Goal: Information Seeking & Learning: Learn about a topic

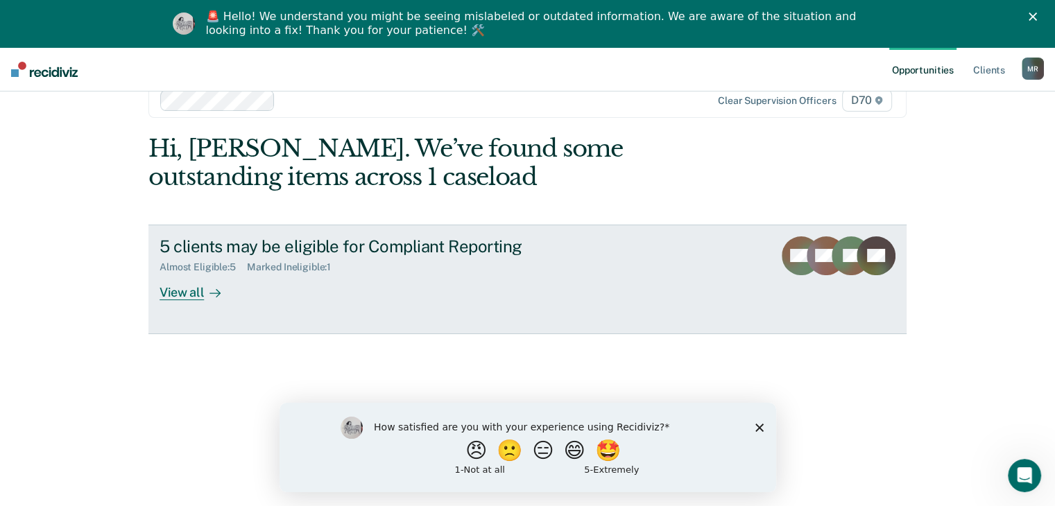
scroll to position [47, 0]
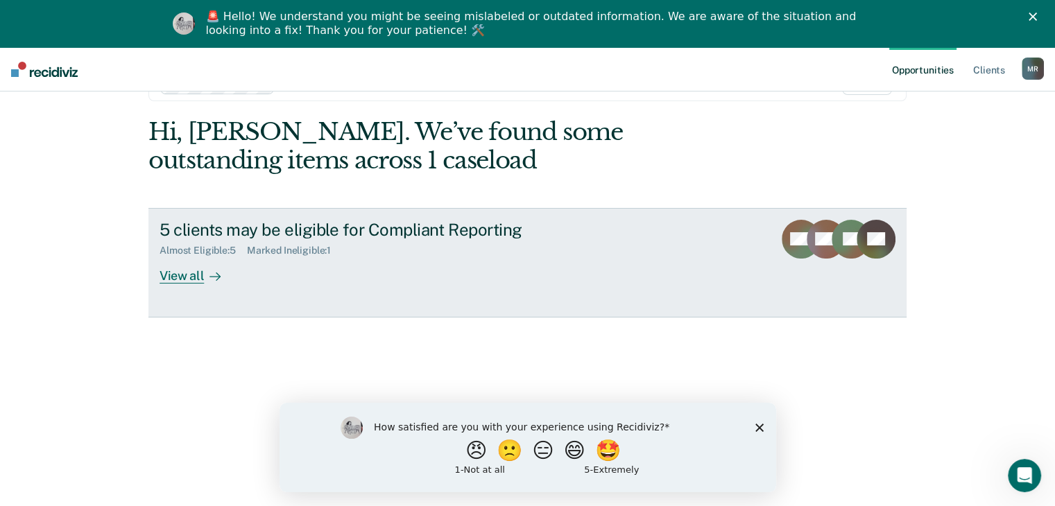
click at [184, 275] on div "View all" at bounding box center [198, 270] width 78 height 27
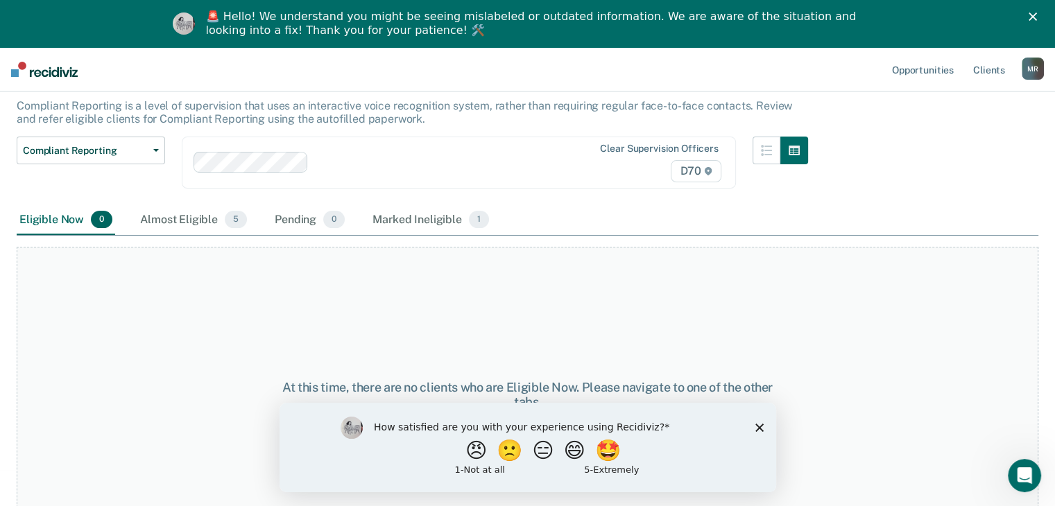
scroll to position [118, 0]
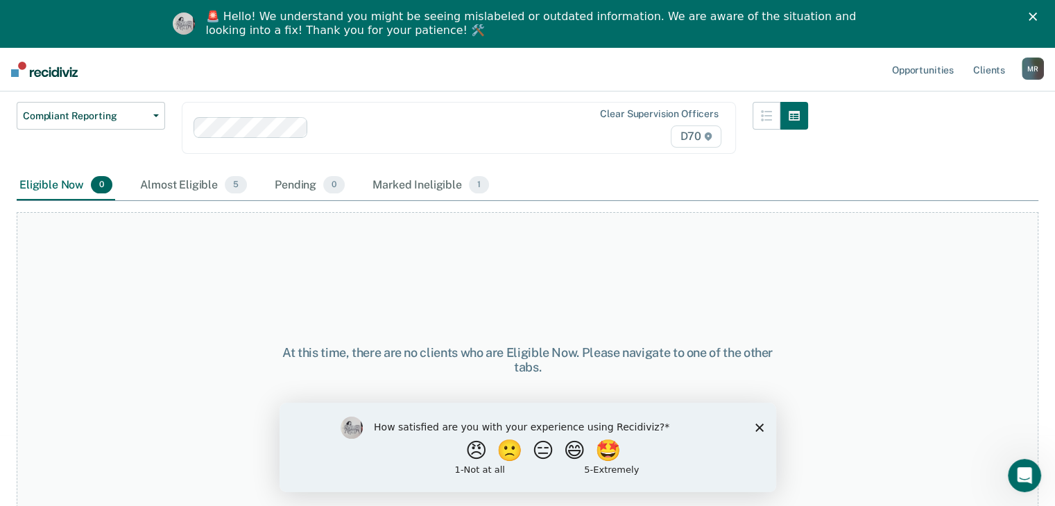
click at [759, 429] on icon "Close survey" at bounding box center [758, 427] width 8 height 8
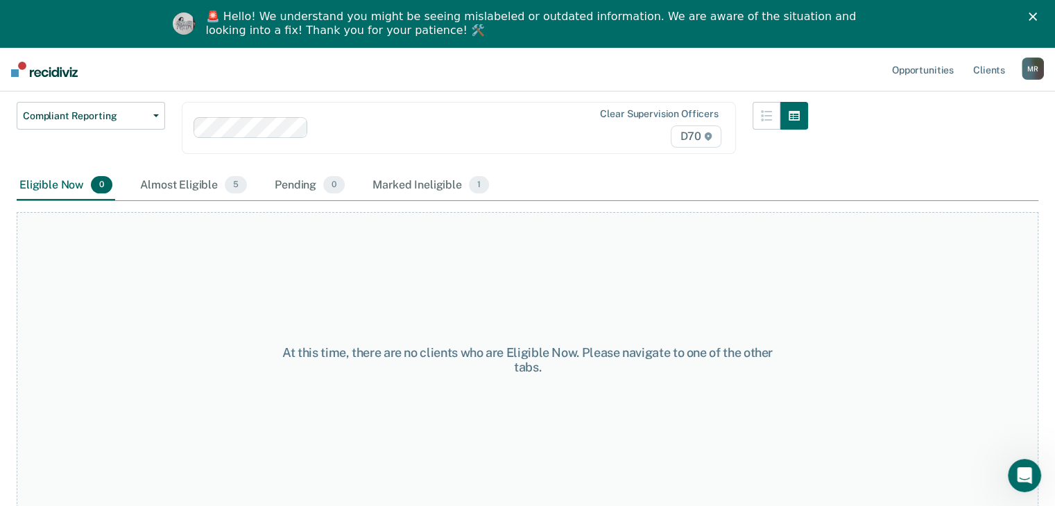
drag, startPoint x: 76, startPoint y: 71, endPoint x: 36, endPoint y: 76, distance: 39.8
click at [36, 76] on nav "Opportunities Client s [PERSON_NAME] M R Profile How it works Log Out" at bounding box center [527, 69] width 1055 height 44
click at [246, 59] on nav "Opportunities Client s [PERSON_NAME] M R Profile How it works Log Out" at bounding box center [527, 69] width 1055 height 44
click at [55, 186] on div "Eligible Now 0" at bounding box center [66, 186] width 98 height 31
click at [192, 187] on div "Almost Eligible 5" at bounding box center [193, 186] width 112 height 31
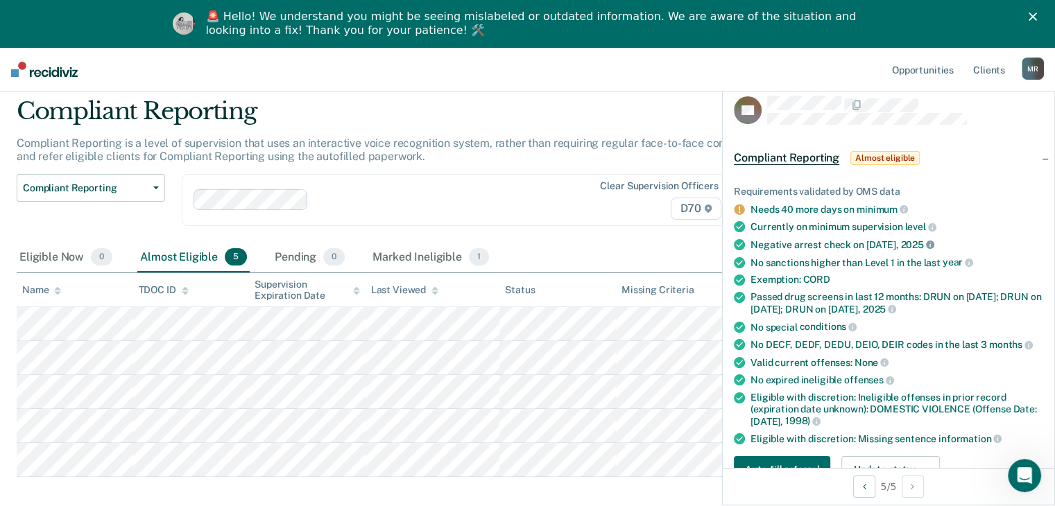
scroll to position [0, 0]
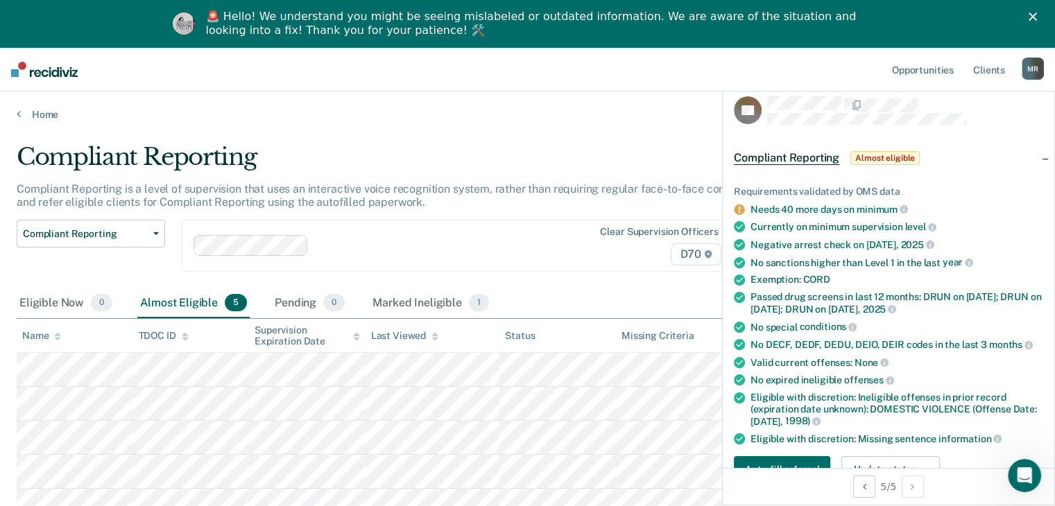
click at [527, 220] on div "Clear supervision officers D70" at bounding box center [459, 246] width 554 height 52
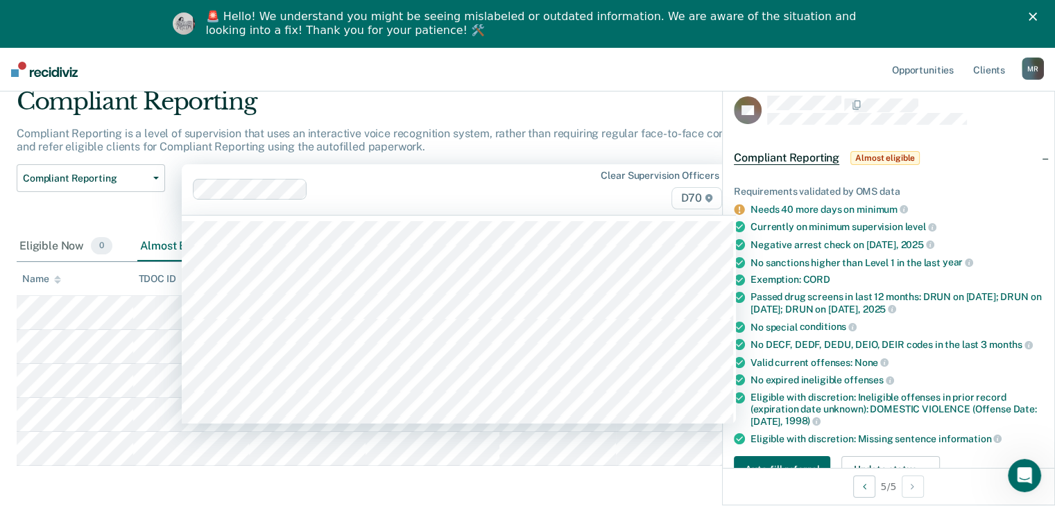
scroll to position [136, 0]
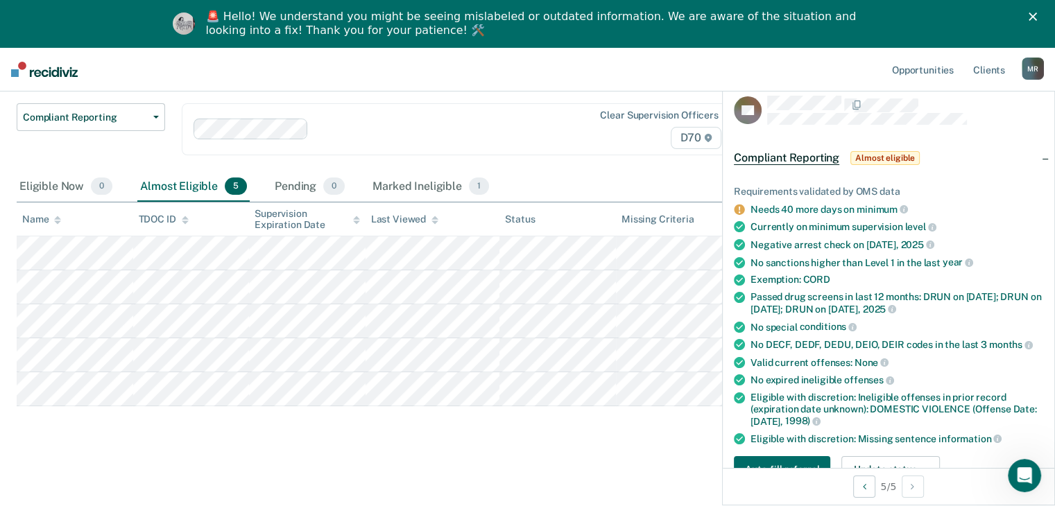
click at [492, 434] on div "Compliant Reporting Compliant Reporting is a level of supervision that uses an …" at bounding box center [527, 236] width 1021 height 420
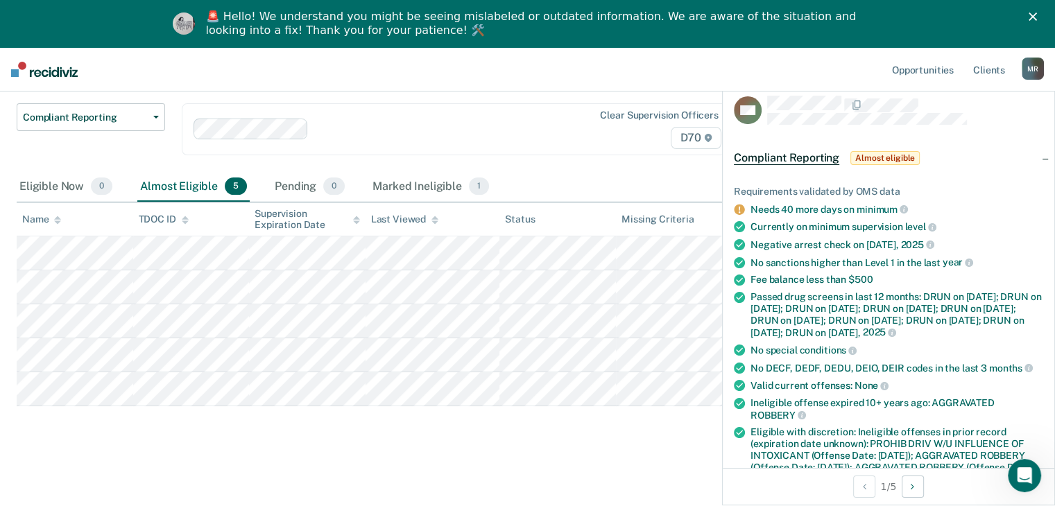
click at [582, 146] on div "Compliant Reporting Compliant Reporting Supervision Level Downgrade Suspension …" at bounding box center [412, 137] width 791 height 69
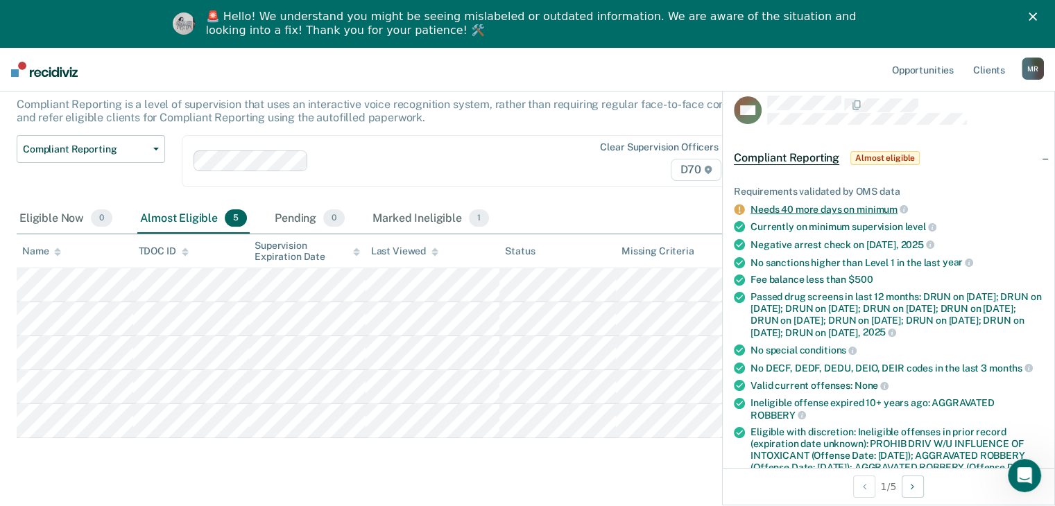
scroll to position [0, 0]
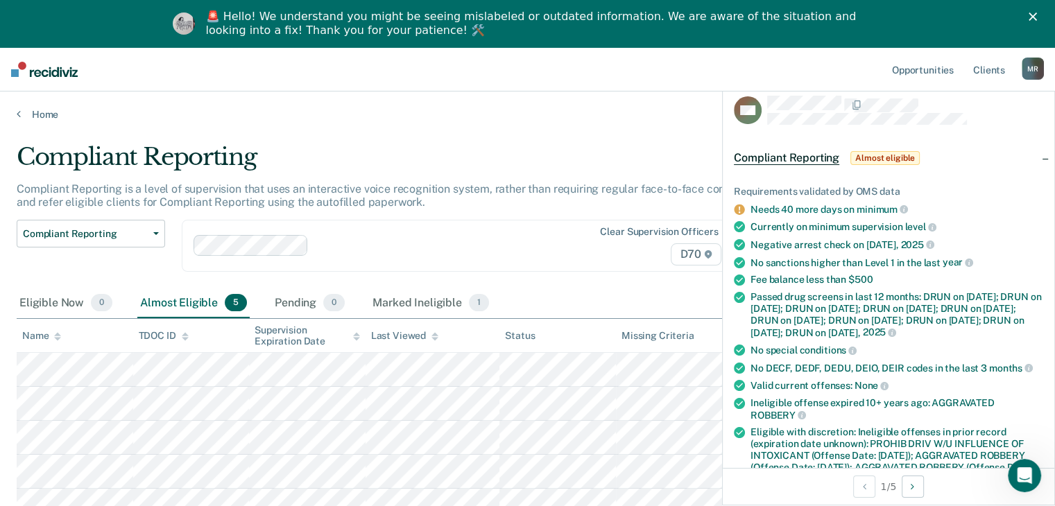
click at [591, 125] on main "Compliant Reporting Compliant Reporting is a level of supervision that uses an …" at bounding box center [527, 370] width 1055 height 498
click at [789, 465] on button "Next Opportunity" at bounding box center [912, 487] width 22 height 22
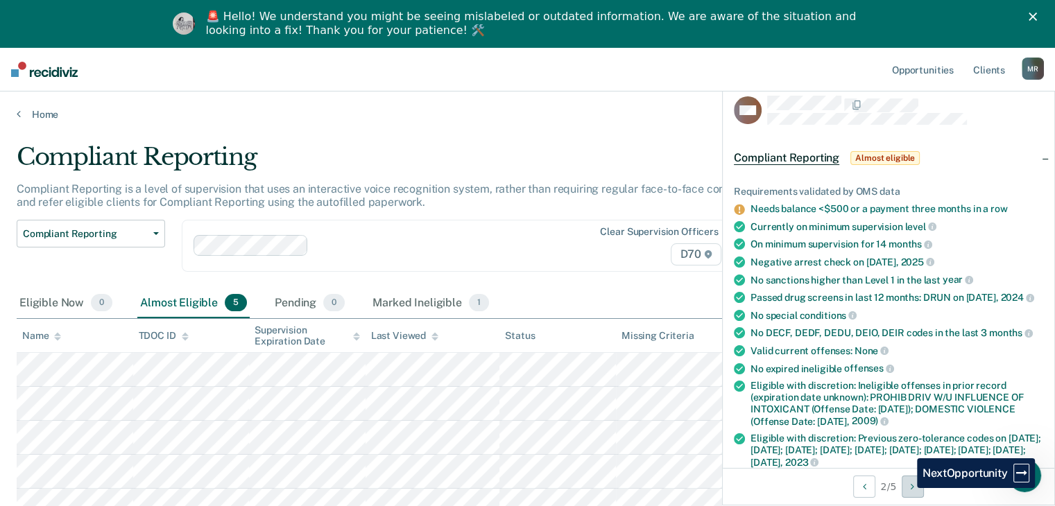
click at [789, 465] on button "Next Opportunity" at bounding box center [912, 487] width 22 height 22
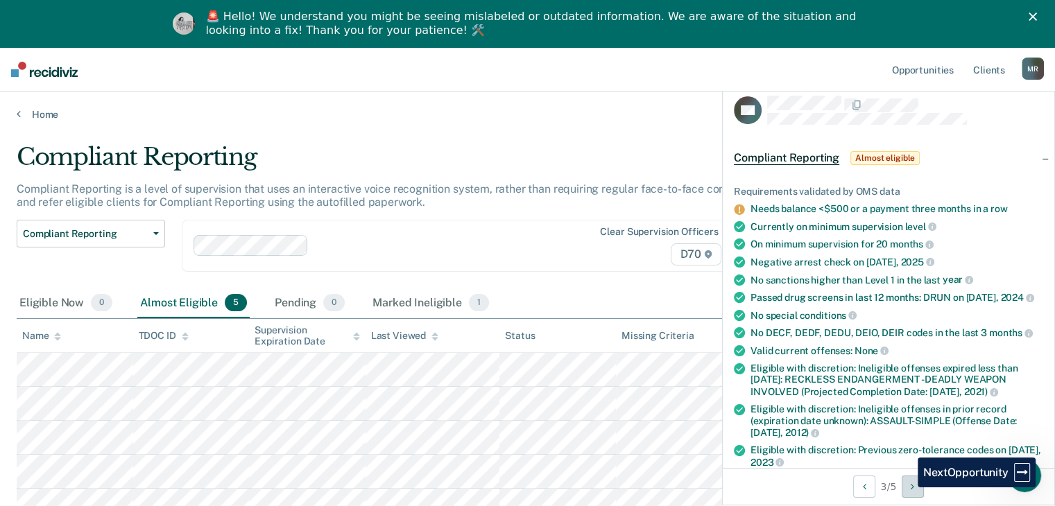
click at [789, 465] on button "Next Opportunity" at bounding box center [912, 487] width 22 height 22
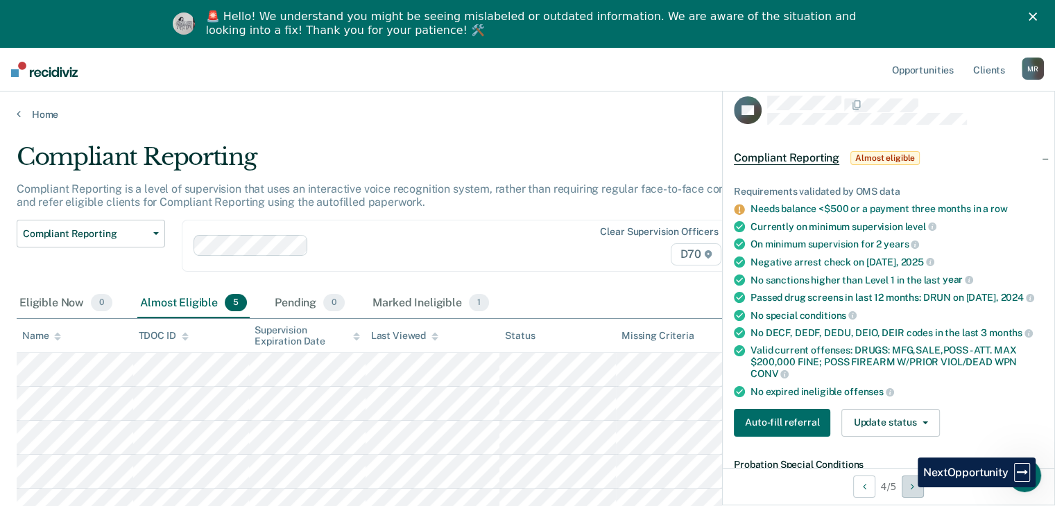
click at [789, 465] on button "Next Opportunity" at bounding box center [912, 487] width 22 height 22
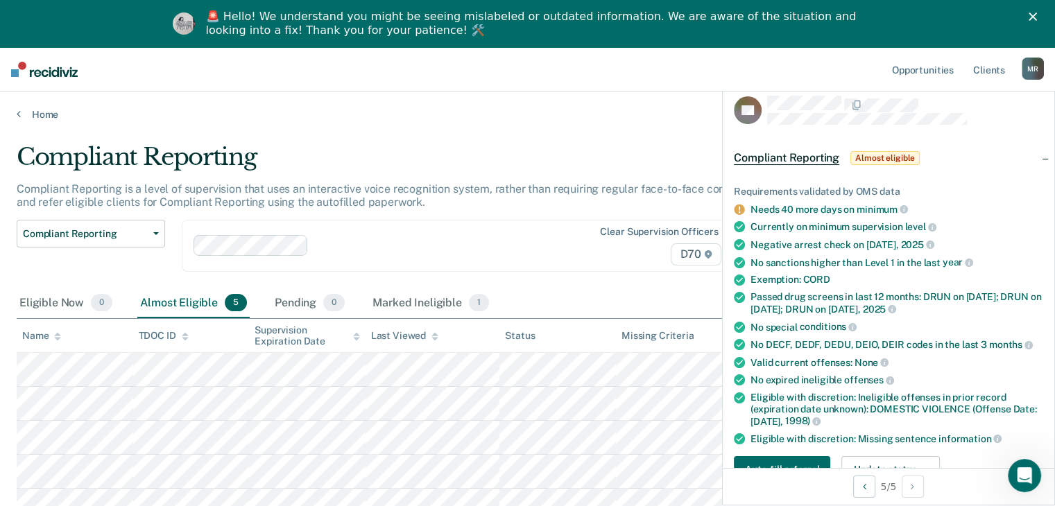
click at [789, 15] on icon "Close" at bounding box center [1032, 16] width 8 height 8
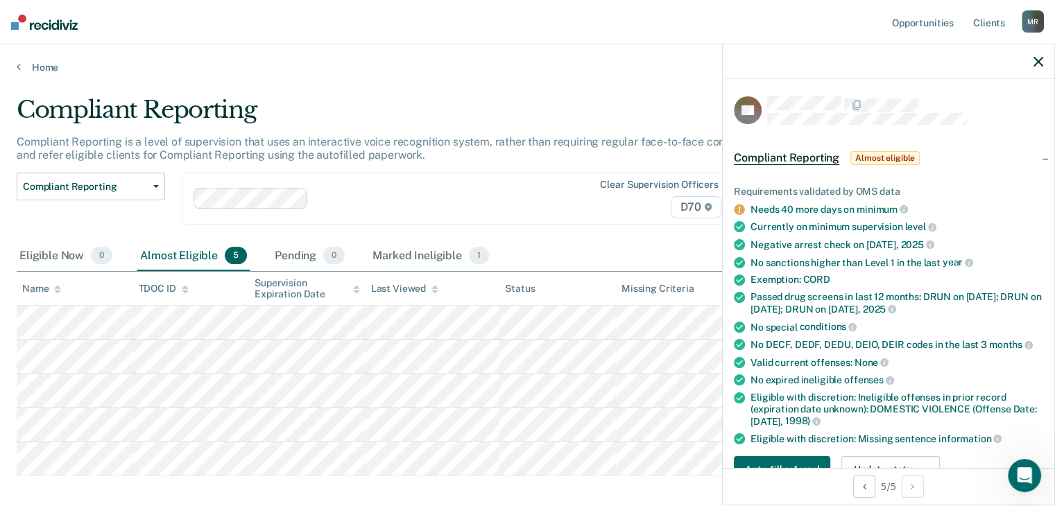
click at [789, 64] on icon "button" at bounding box center [1038, 62] width 10 height 10
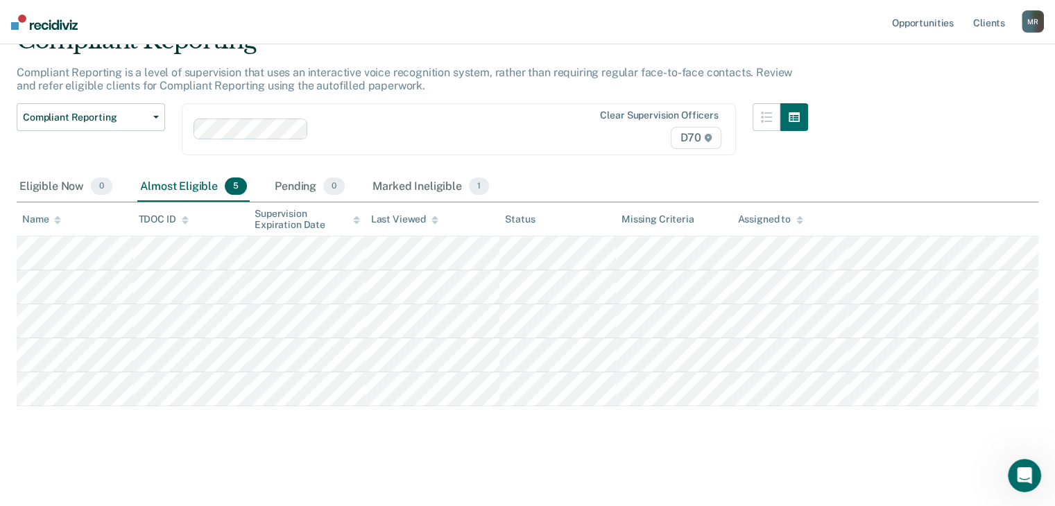
scroll to position [89, 0]
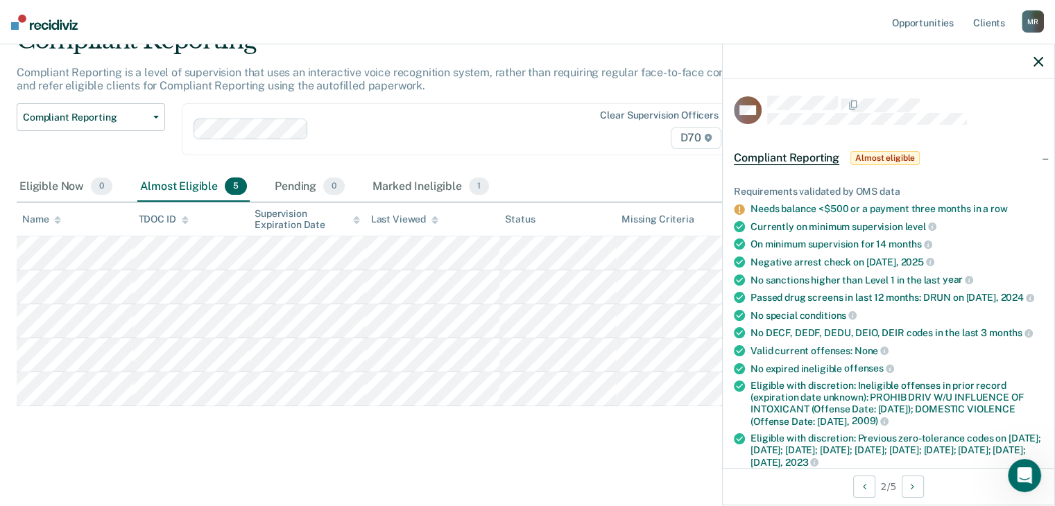
click at [789, 64] on icon "button" at bounding box center [1038, 62] width 10 height 10
